Goal: Contribute content: Add original content to the website for others to see

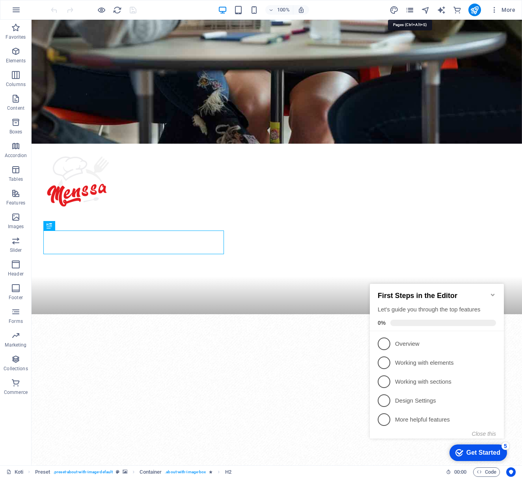
click at [409, 11] on icon "pages" at bounding box center [409, 10] width 9 height 9
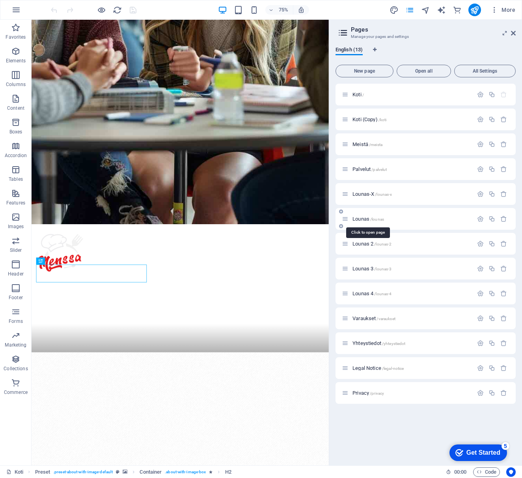
drag, startPoint x: 359, startPoint y: 217, endPoint x: 360, endPoint y: 207, distance: 10.7
click at [359, 216] on span "Lounas /lounas" at bounding box center [369, 219] width 32 height 6
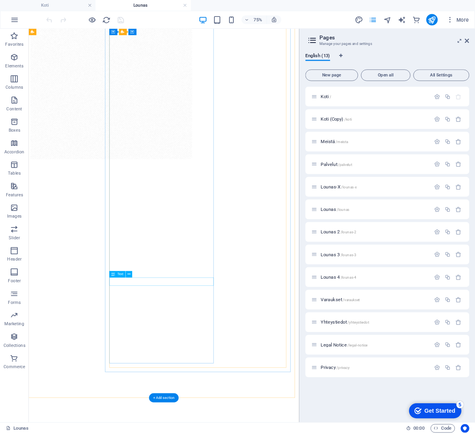
scroll to position [631, 0]
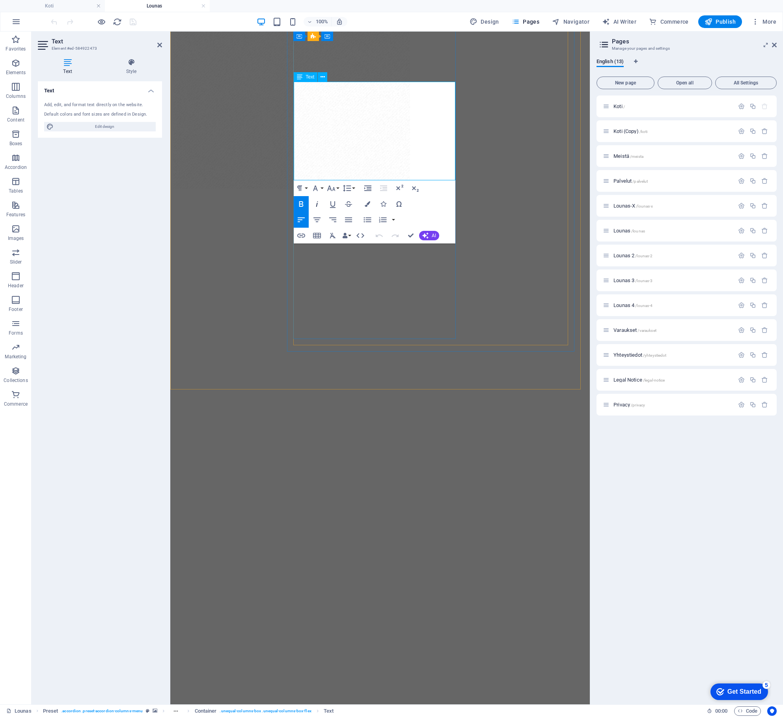
scroll to position [732, 0]
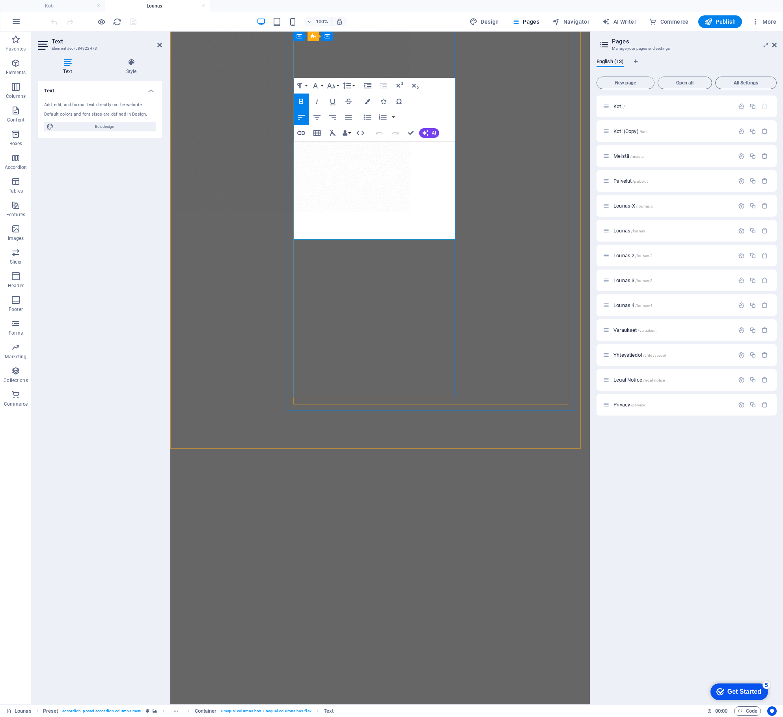
drag, startPoint x: 392, startPoint y: 172, endPoint x: 293, endPoint y: 148, distance: 102.2
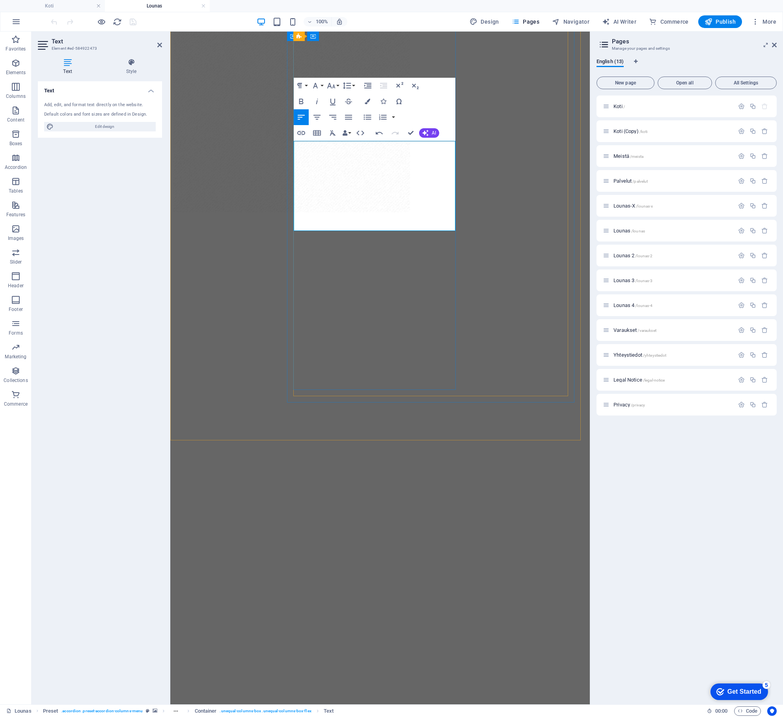
drag, startPoint x: 382, startPoint y: 164, endPoint x: 295, endPoint y: 146, distance: 89.1
click at [301, 101] on icon "button" at bounding box center [301, 102] width 4 height 6
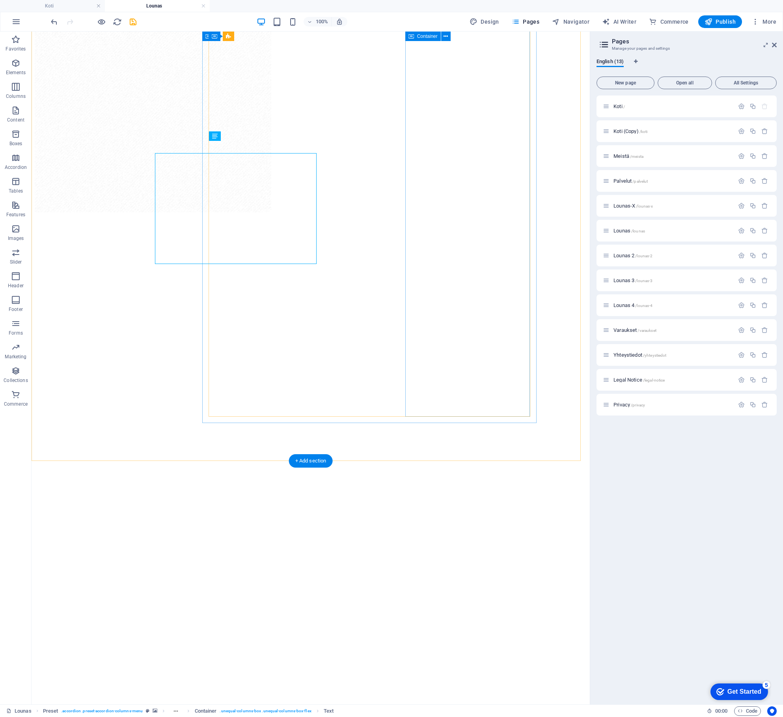
scroll to position [719, 0]
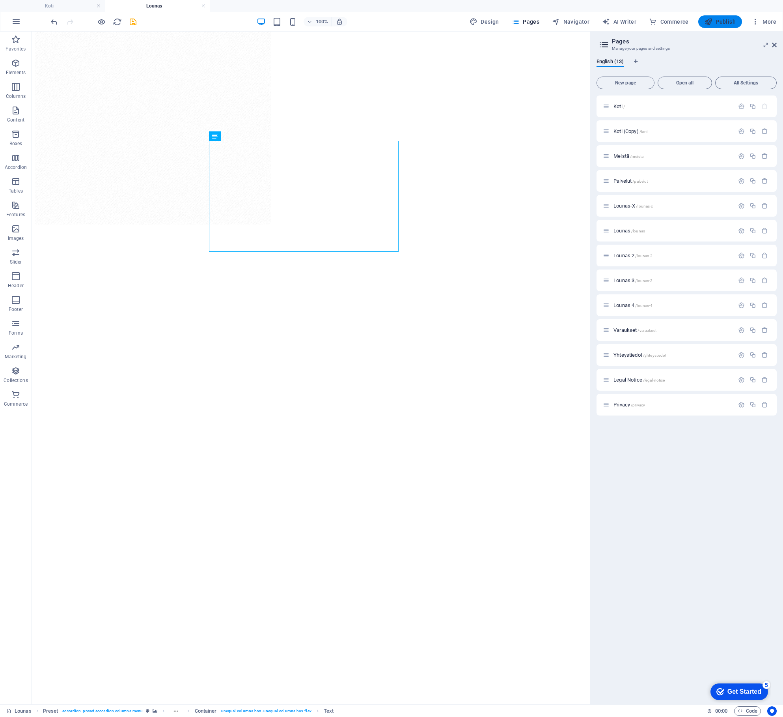
click at [522, 20] on span "Publish" at bounding box center [720, 22] width 31 height 8
